Goal: Task Accomplishment & Management: Use online tool/utility

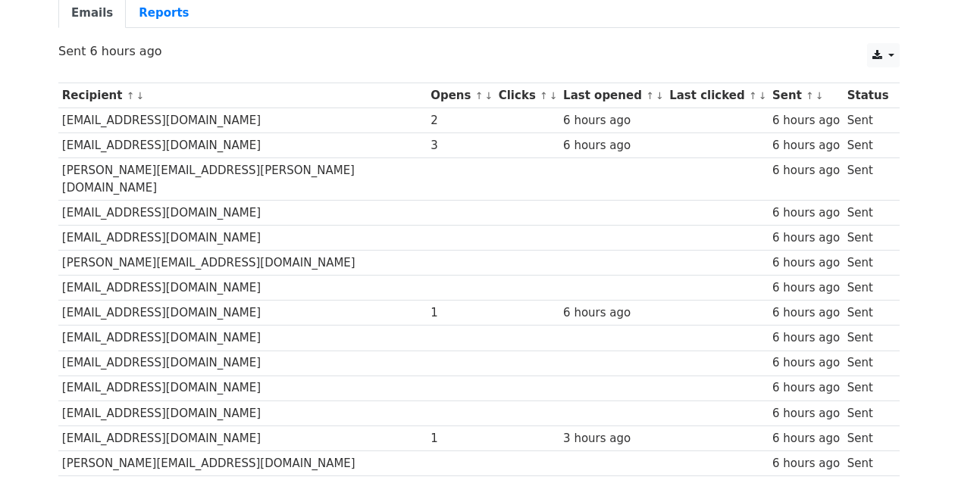
scroll to position [139, 0]
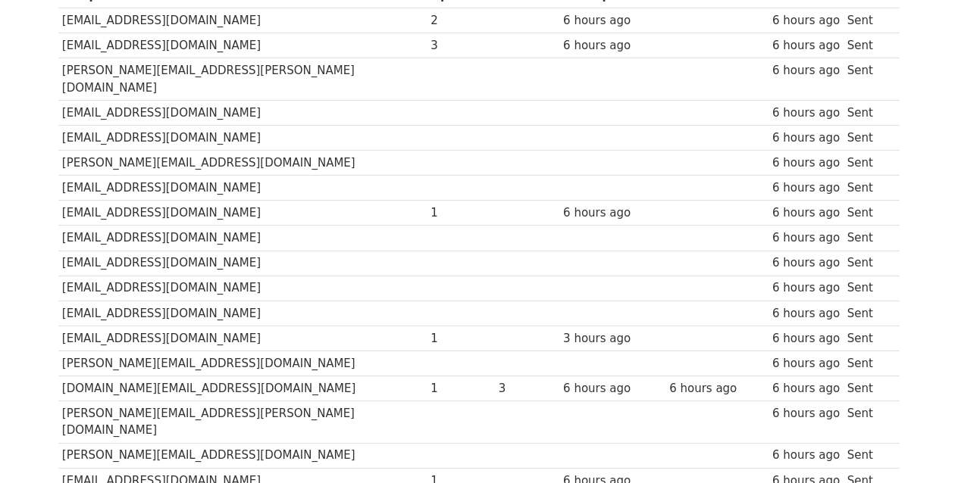
scroll to position [430, 0]
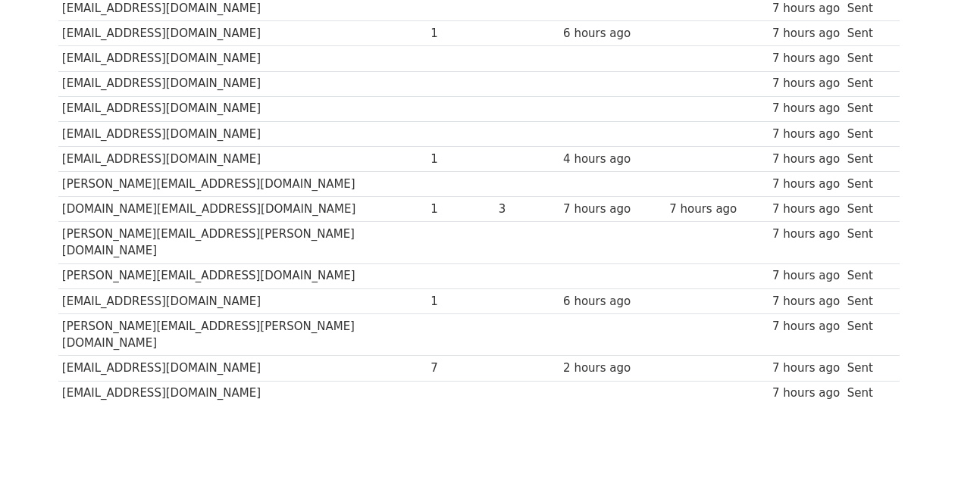
scroll to position [424, 0]
drag, startPoint x: 251, startPoint y: 324, endPoint x: 130, endPoint y: 318, distance: 121.4
click at [130, 357] on td "danielwong@wynnewood.com.hk" at bounding box center [242, 369] width 368 height 25
copy td "wynnewood.com.hk"
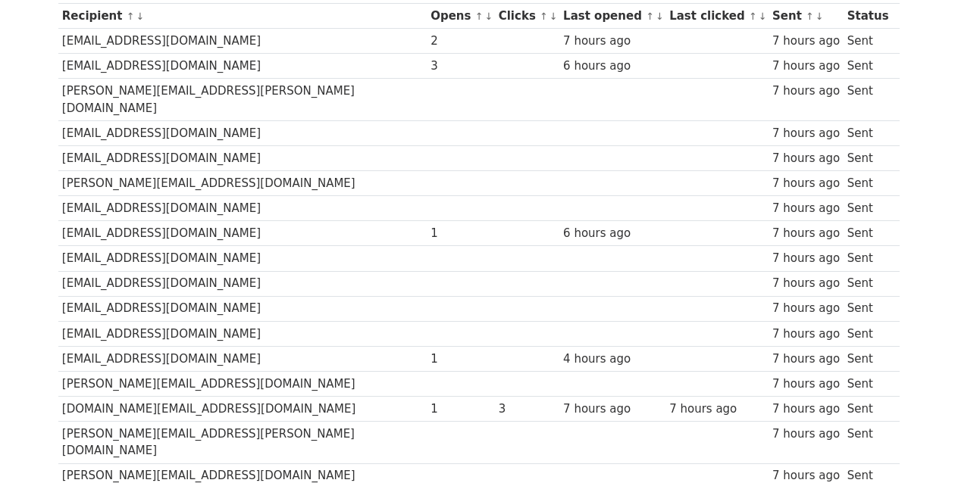
scroll to position [0, 0]
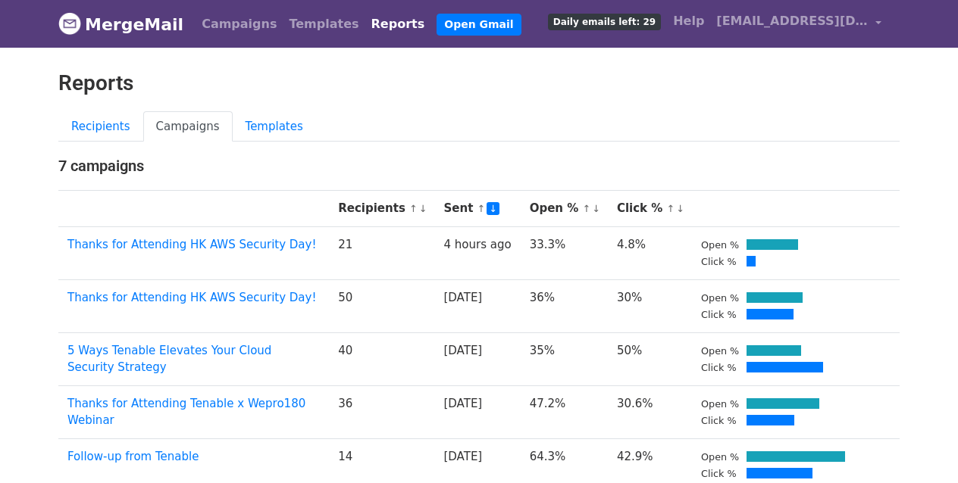
click at [116, 291] on link "Thanks for Attending HK AWS Security Day!" at bounding box center [191, 298] width 249 height 14
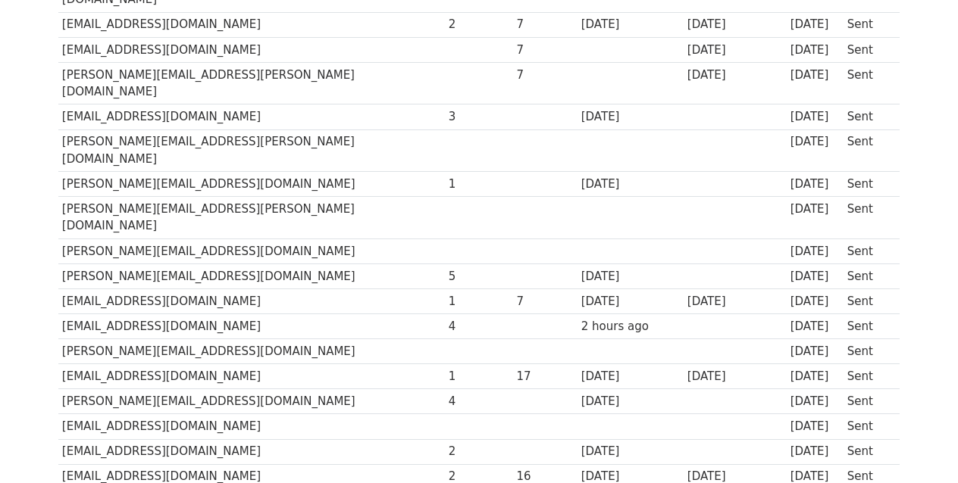
scroll to position [533, 0]
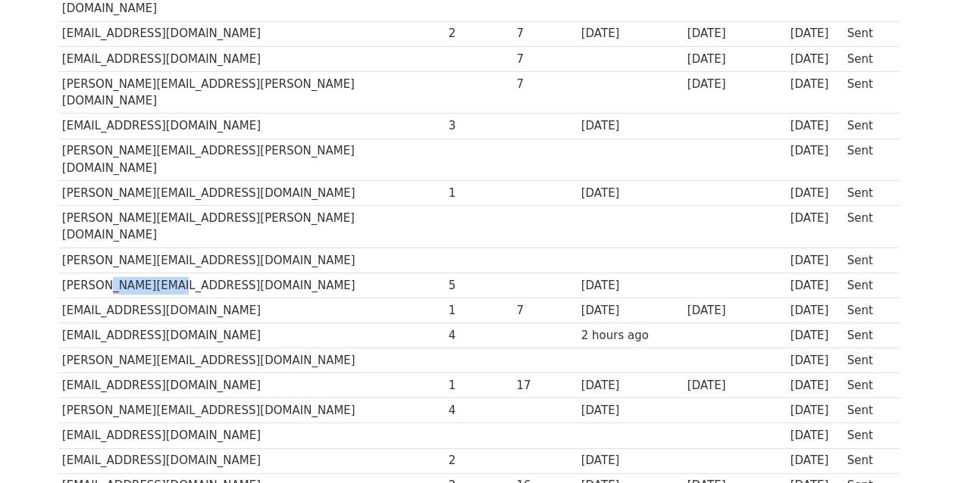
drag, startPoint x: 174, startPoint y: 181, endPoint x: 109, endPoint y: 184, distance: 65.2
click at [109, 273] on td "tommy@vincohk.com" at bounding box center [251, 285] width 386 height 25
copy td "vincohk.com"
